Goal: Transaction & Acquisition: Purchase product/service

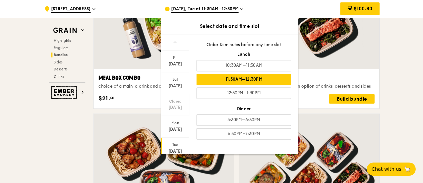
scroll to position [1065, 0]
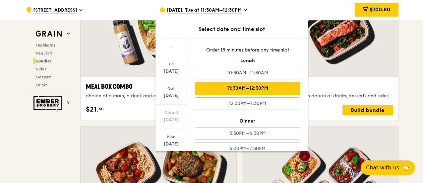
drag, startPoint x: 799, startPoint y: 1, endPoint x: 17, endPoint y: 146, distance: 795.2
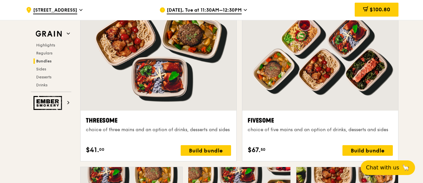
scroll to position [1198, 0]
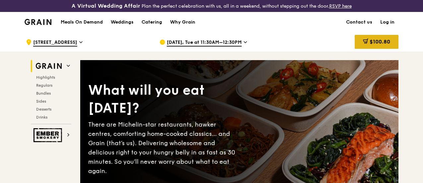
click at [367, 49] on div "$100.80" at bounding box center [377, 42] width 44 height 14
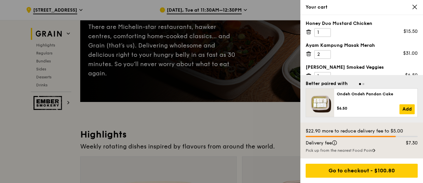
scroll to position [99, 0]
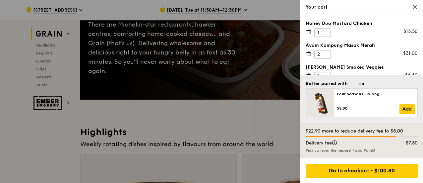
click at [412, 6] on icon at bounding box center [415, 7] width 6 height 6
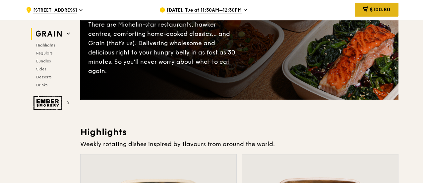
click at [374, 11] on span "$100.80" at bounding box center [379, 9] width 21 height 6
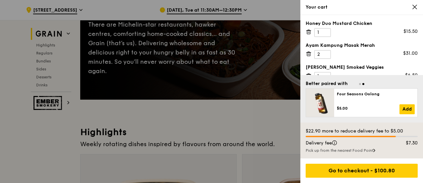
click at [310, 30] on icon at bounding box center [308, 30] width 5 height 0
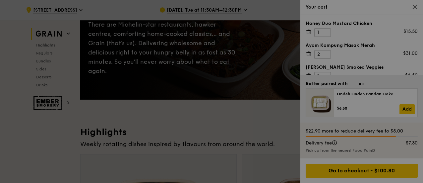
click at [310, 30] on div at bounding box center [211, 91] width 423 height 183
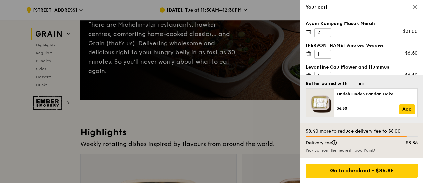
click at [309, 33] on icon at bounding box center [309, 32] width 6 height 6
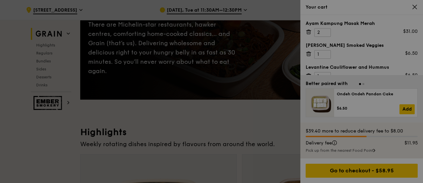
click at [309, 33] on div at bounding box center [211, 91] width 423 height 183
click at [309, 51] on icon at bounding box center [309, 54] width 6 height 6
click at [309, 33] on div at bounding box center [211, 91] width 423 height 183
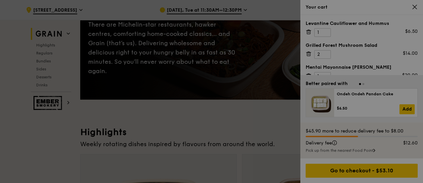
click at [309, 33] on div at bounding box center [211, 91] width 423 height 183
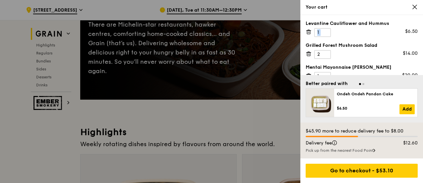
click at [309, 33] on icon at bounding box center [309, 32] width 6 height 6
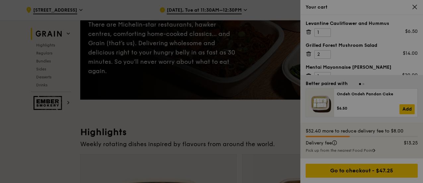
click at [309, 33] on div at bounding box center [211, 91] width 423 height 183
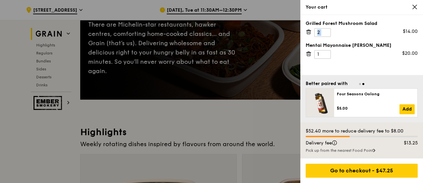
click at [309, 33] on icon at bounding box center [309, 32] width 6 height 6
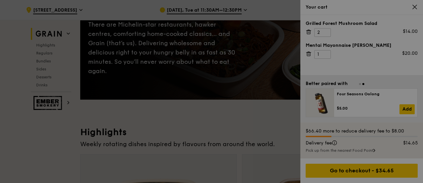
click at [309, 33] on div at bounding box center [211, 91] width 423 height 183
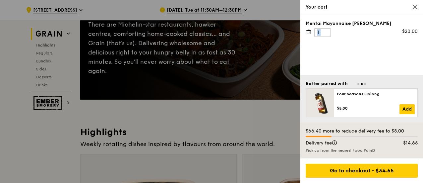
click at [309, 33] on icon at bounding box center [309, 32] width 6 height 6
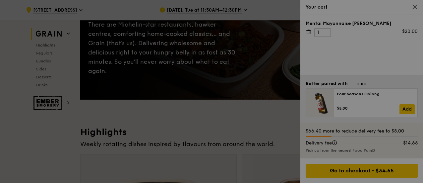
click at [309, 33] on div at bounding box center [211, 91] width 423 height 183
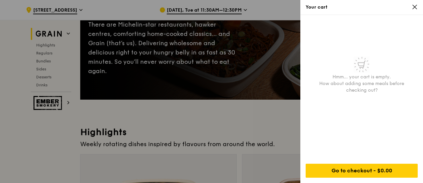
drag, startPoint x: 237, startPoint y: 113, endPoint x: 239, endPoint y: 117, distance: 4.8
click at [237, 113] on div at bounding box center [211, 91] width 423 height 183
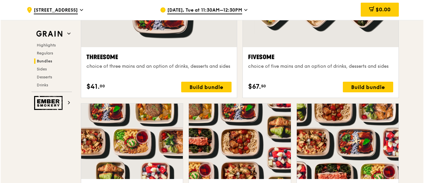
scroll to position [1326, 0]
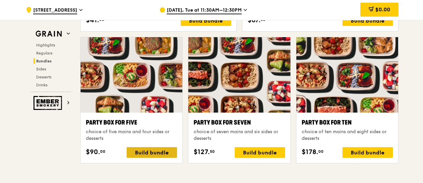
click at [163, 157] on div "Build bundle" at bounding box center [152, 152] width 50 height 11
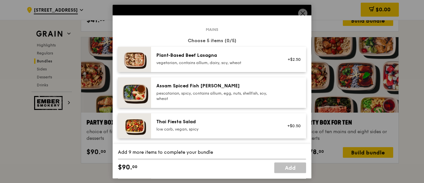
scroll to position [33, 0]
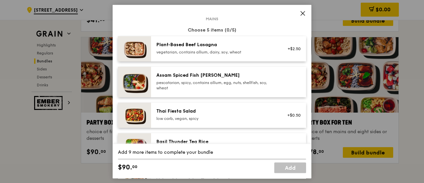
click at [237, 83] on div "pescatarian, spicy, contains allium, egg, nuts, shellfish, soy, wheat" at bounding box center [215, 85] width 119 height 11
click at [286, 84] on link "Remove" at bounding box center [293, 84] width 15 height 5
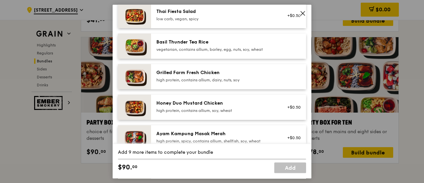
scroll to position [166, 0]
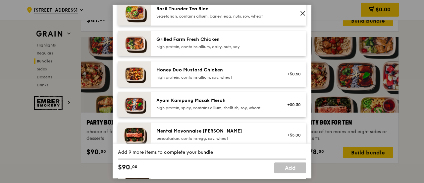
click at [268, 75] on div "high protein, contains allium, soy, wheat" at bounding box center [215, 77] width 119 height 5
click at [262, 102] on div "Ayam Kampung Masak Merah" at bounding box center [215, 100] width 119 height 7
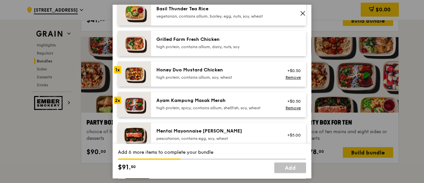
click at [262, 102] on div "Ayam Kampung Masak Merah" at bounding box center [215, 100] width 119 height 7
click at [242, 131] on div "Mentai Mayonnaise [PERSON_NAME]" at bounding box center [215, 131] width 119 height 7
click at [180, 137] on div "pescatarian, contains egg, soy, wheat" at bounding box center [215, 138] width 119 height 5
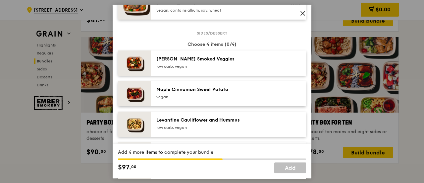
scroll to position [331, 0]
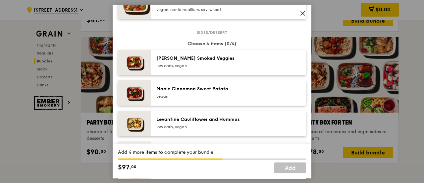
click at [187, 59] on div "[PERSON_NAME] Smoked Veggies" at bounding box center [215, 58] width 119 height 7
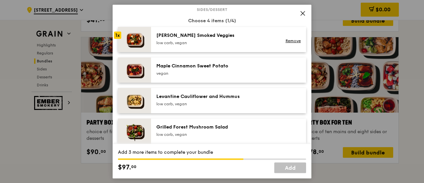
scroll to position [365, 0]
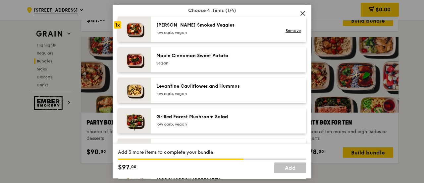
click at [207, 93] on div "low carb, vegan" at bounding box center [215, 93] width 119 height 5
click at [206, 113] on div "Grilled Forest Mushroom Salad low carb, vegan" at bounding box center [228, 120] width 155 height 25
click at [206, 113] on div "Grilled Forest Mushroom Salad" at bounding box center [215, 116] width 119 height 7
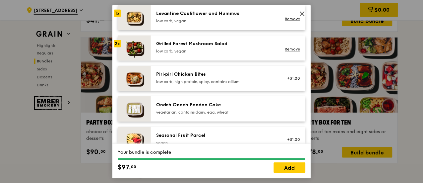
scroll to position [419, 0]
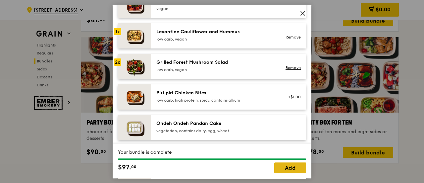
click at [294, 168] on link "Add" at bounding box center [290, 167] width 32 height 11
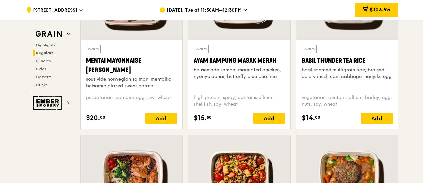
scroll to position [696, 0]
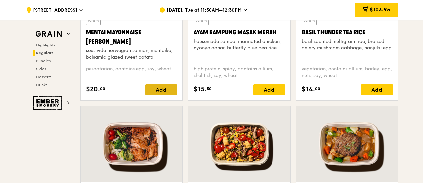
click at [159, 95] on div "Add" at bounding box center [161, 89] width 32 height 11
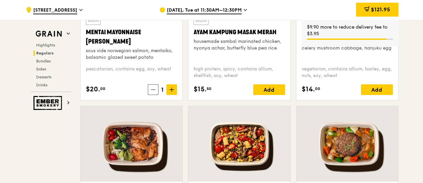
click at [171, 92] on icon at bounding box center [171, 89] width 5 height 5
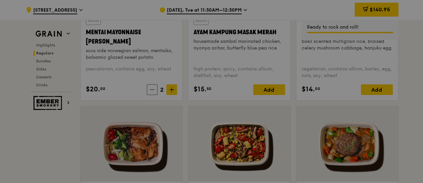
type input "2"
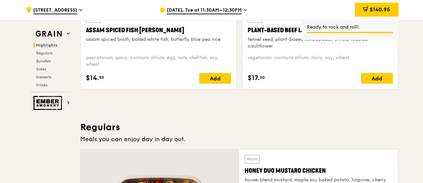
scroll to position [232, 0]
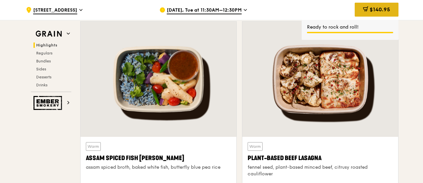
click at [373, 9] on span "$140.95" at bounding box center [379, 9] width 21 height 6
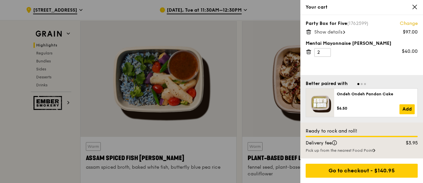
click at [333, 31] on span "Show details" at bounding box center [328, 32] width 28 height 6
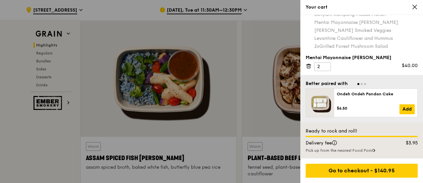
scroll to position [34, 0]
click at [261, 22] on div at bounding box center [211, 91] width 423 height 183
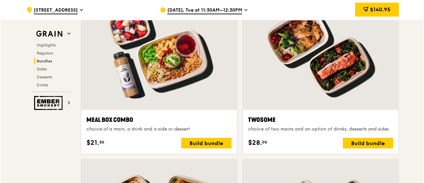
scroll to position [1027, 0]
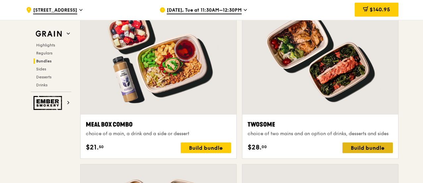
click at [365, 150] on div "Build bundle" at bounding box center [367, 147] width 50 height 11
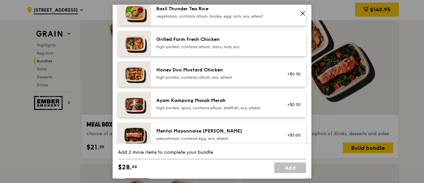
scroll to position [232, 0]
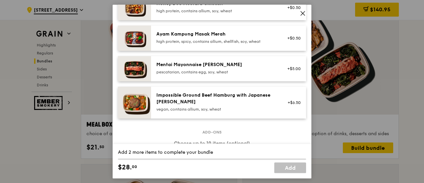
click at [208, 66] on div "Mentai Mayonnaise [PERSON_NAME]" at bounding box center [215, 64] width 119 height 7
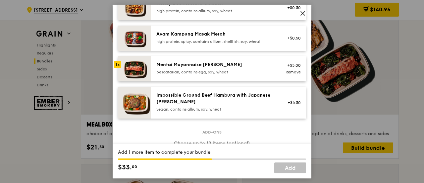
click at [209, 69] on div "Mentai Mayonnaise Aburi Salmon pescatarian, contains egg, soy, wheat" at bounding box center [215, 67] width 119 height 13
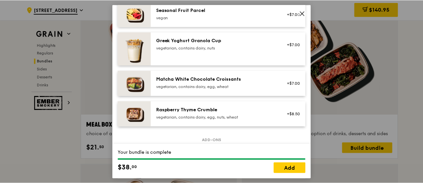
scroll to position [563, 0]
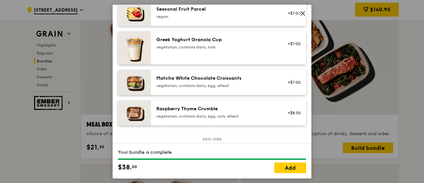
click at [304, 10] on span at bounding box center [302, 13] width 9 height 9
